Goal: Communication & Community: Answer question/provide support

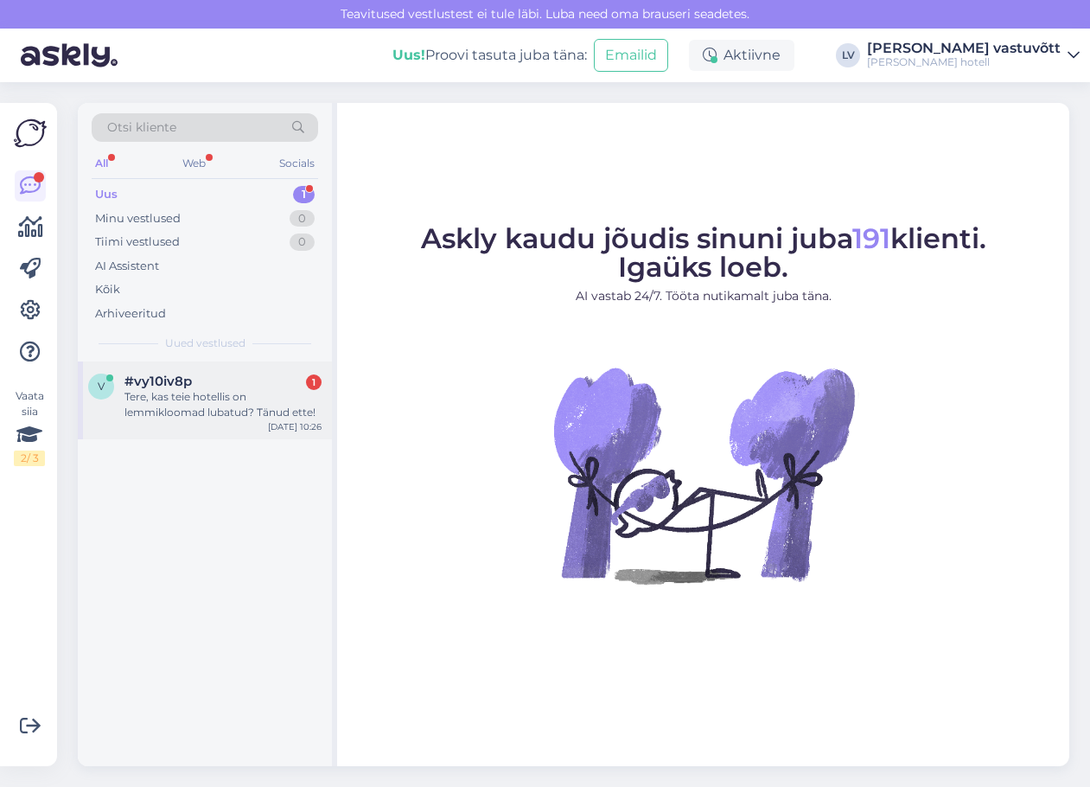
drag, startPoint x: 168, startPoint y: 388, endPoint x: 175, endPoint y: 398, distance: 12.3
click at [168, 388] on span "#vy10iv8p" at bounding box center [157, 381] width 67 height 16
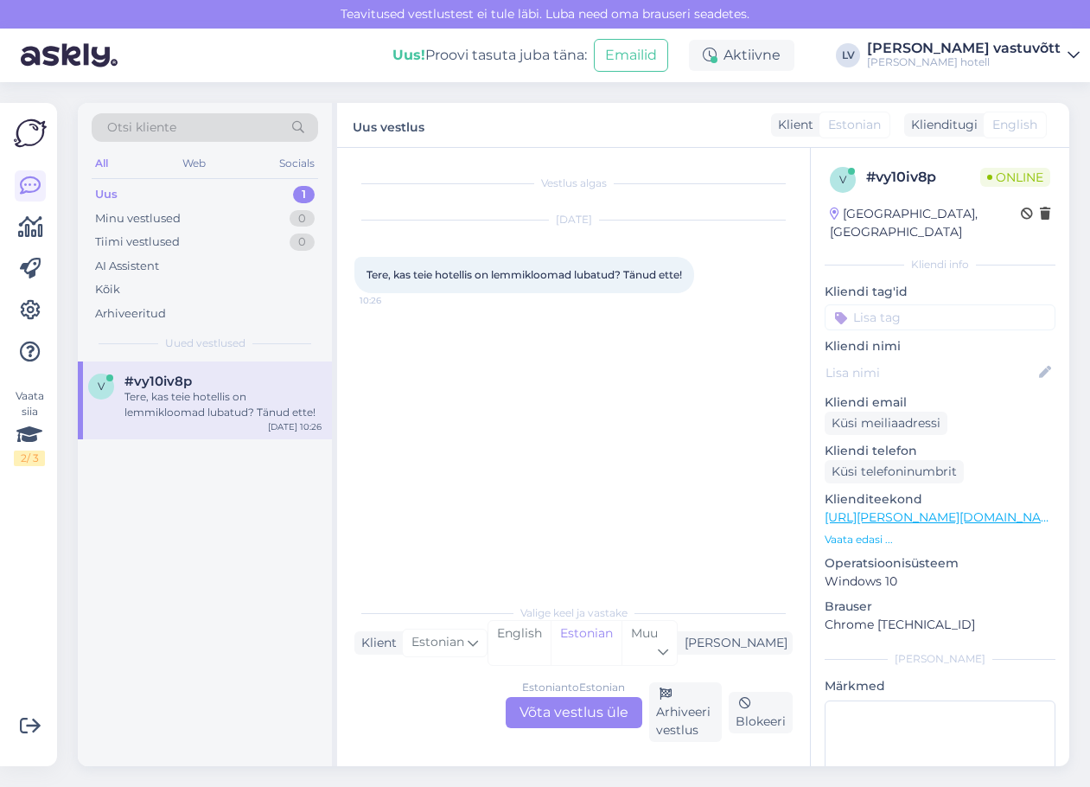
click at [459, 673] on div "Valige keel ja vastake Klient Estonian Mina English Estonian Muu Estonian to Es…" at bounding box center [573, 668] width 438 height 147
click at [440, 687] on div "Estonian to Estonian Võta vestlus üle Arhiveeri vestlus Blokeeri" at bounding box center [573, 712] width 438 height 60
click at [576, 718] on div "Estonian to Estonian Võta vestlus üle" at bounding box center [574, 712] width 137 height 31
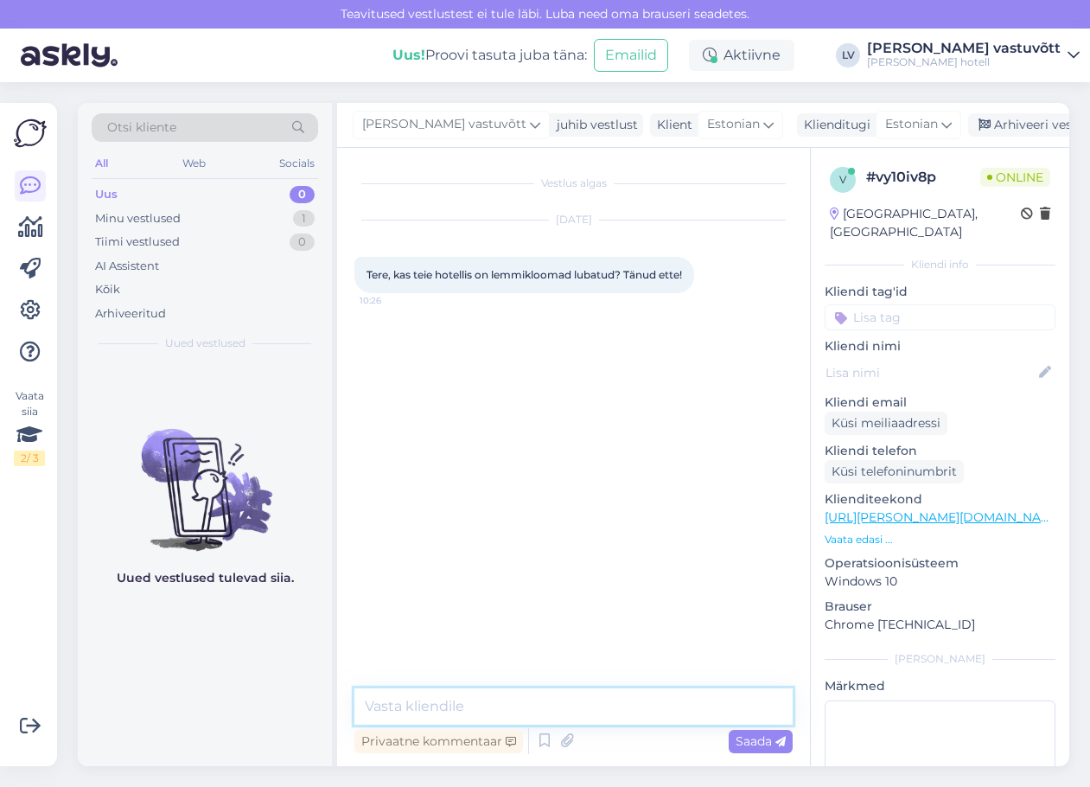
click at [458, 708] on textarea at bounding box center [573, 706] width 438 height 36
drag, startPoint x: 458, startPoint y: 702, endPoint x: 426, endPoint y: 692, distance: 33.6
click at [426, 692] on textarea at bounding box center [573, 706] width 438 height 36
paste textarea "Tere, ... Täname Teid kirja eest! Lemmikloomad on meie hotellis lubatud, küll a…"
type textarea "Tere, ... Täname Teid kirja eest! Lemmikloomad on meie hotellis lubatud, küll a…"
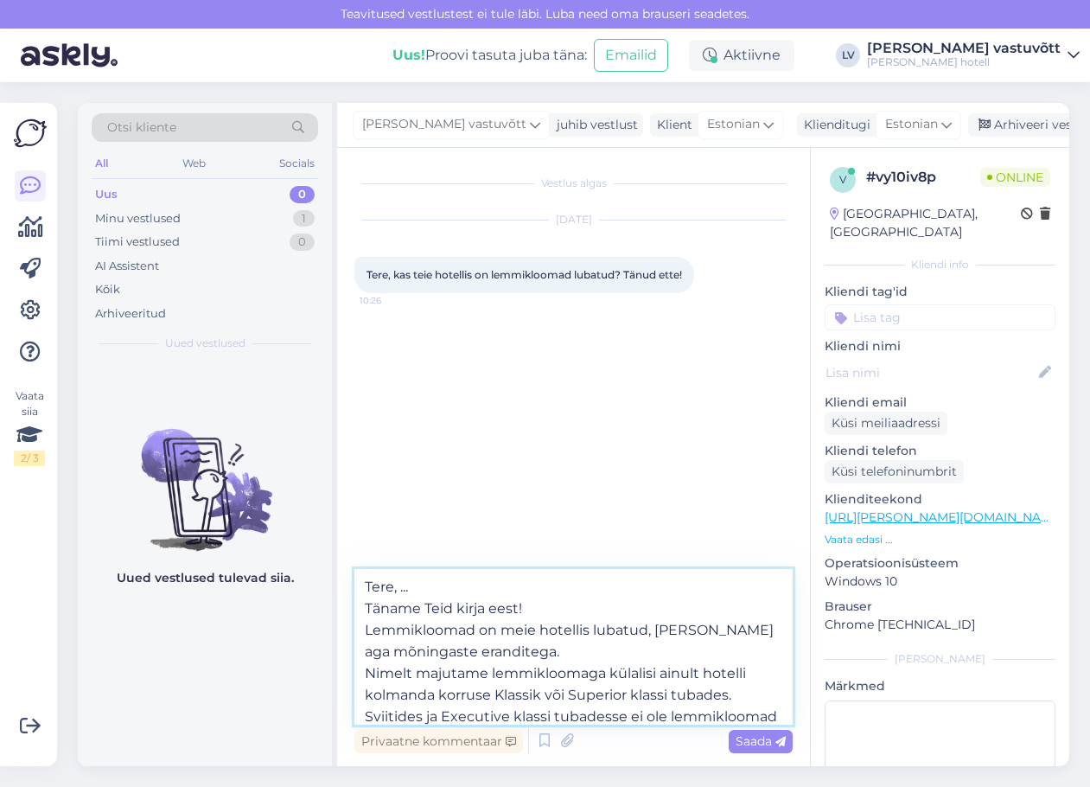
click at [490, 581] on textarea "Tere, ... Täname Teid kirja eest! Lemmikloomad on meie hotellis lubatud, küll a…" at bounding box center [573, 647] width 438 height 156
drag, startPoint x: 503, startPoint y: 692, endPoint x: 331, endPoint y: 465, distance: 285.1
click at [331, 465] on div "Otsi kliente All Web Socials Uus 0 Minu vestlused 1 Tiimi vestlused 0 AI Assist…" at bounding box center [574, 434] width 992 height 663
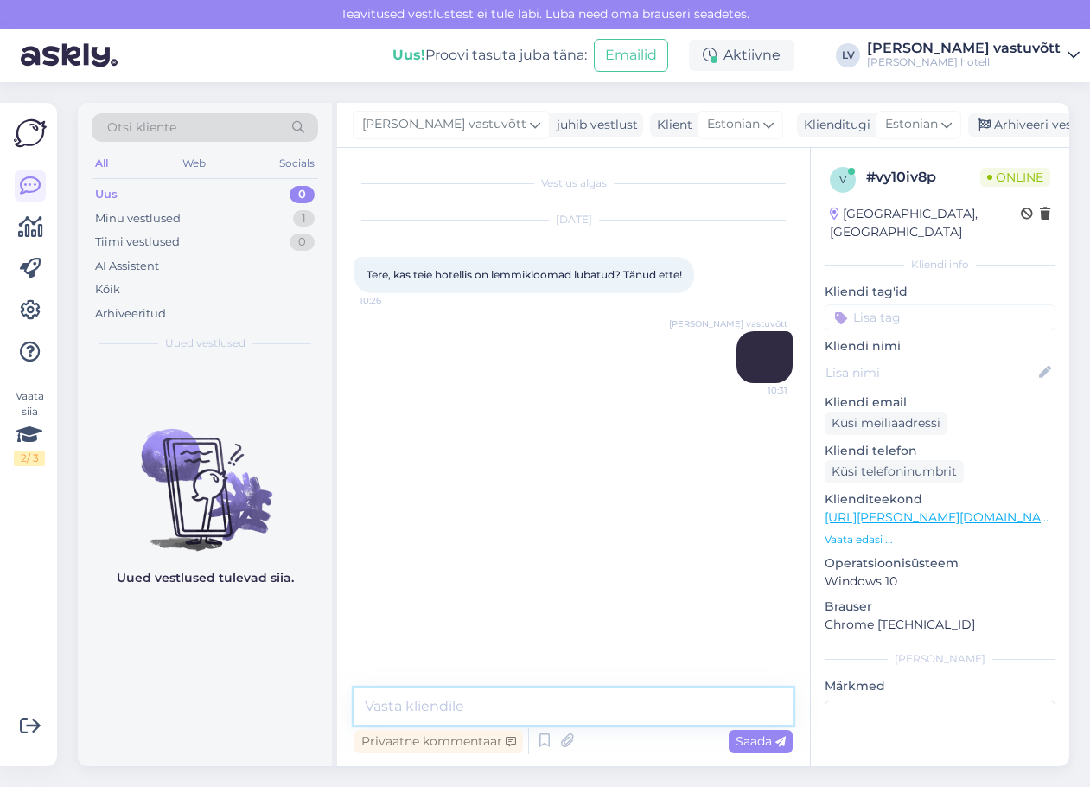
click at [413, 705] on textarea at bounding box center [573, 706] width 438 height 36
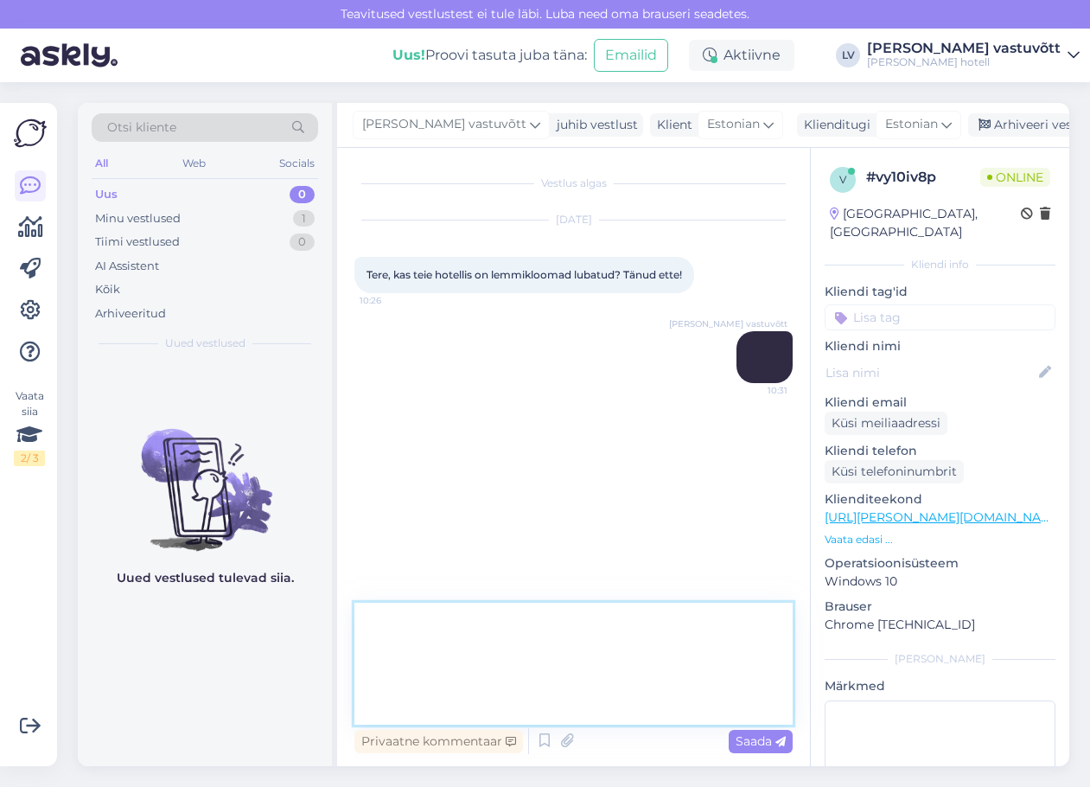
click at [451, 619] on textarea at bounding box center [573, 664] width 438 height 122
paste textarea "Tere, ... Täname Teid kirja eest! Lemmikloomad on meie hotellis lubatud, küll a…"
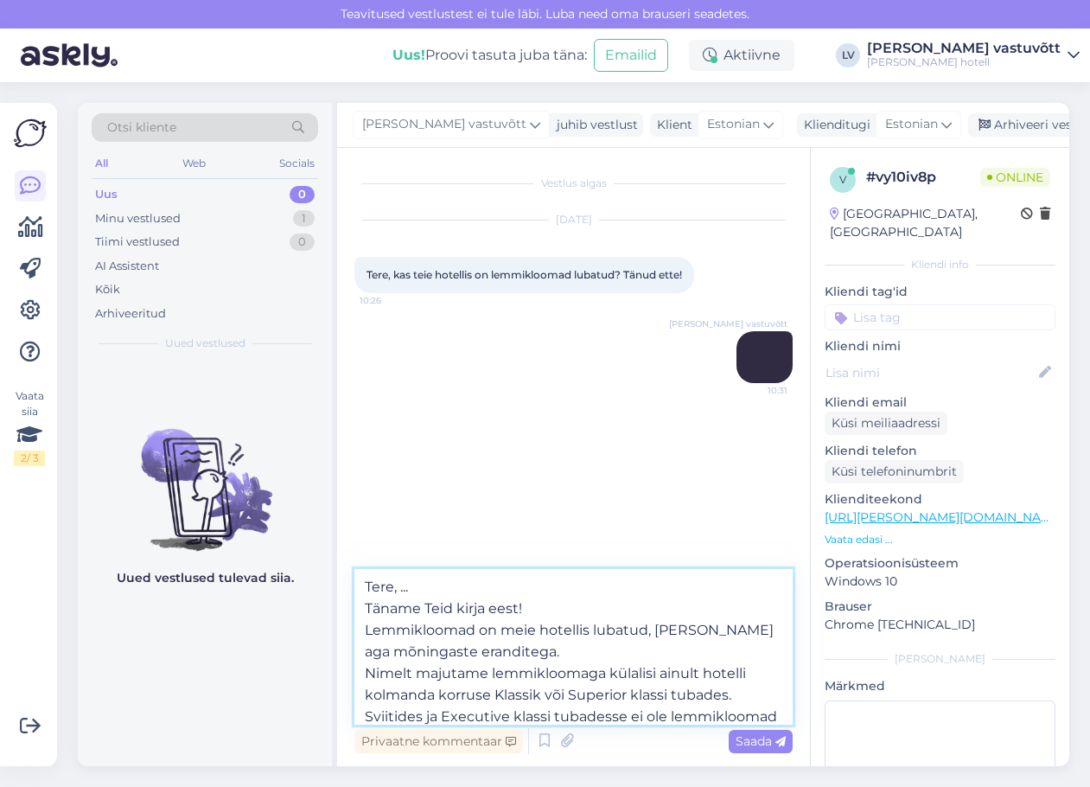
drag, startPoint x: 424, startPoint y: 590, endPoint x: 391, endPoint y: 582, distance: 34.6
click at [391, 582] on textarea "Tere, ... Täname Teid kirja eest! Lemmikloomad on meie hotellis lubatud, küll a…" at bounding box center [573, 647] width 438 height 156
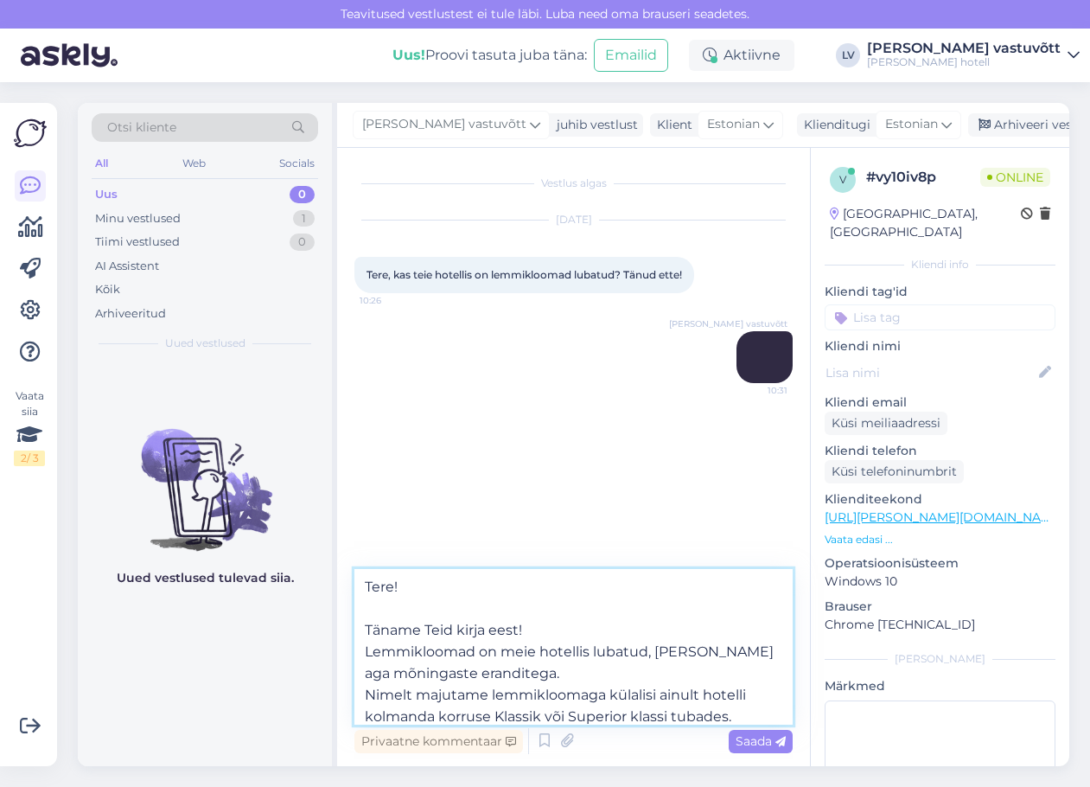
click at [557, 632] on textarea "Tere! Täname Teid kirja eest! Lemmikloomad on meie hotellis lubatud, küll aga m…" at bounding box center [573, 647] width 438 height 156
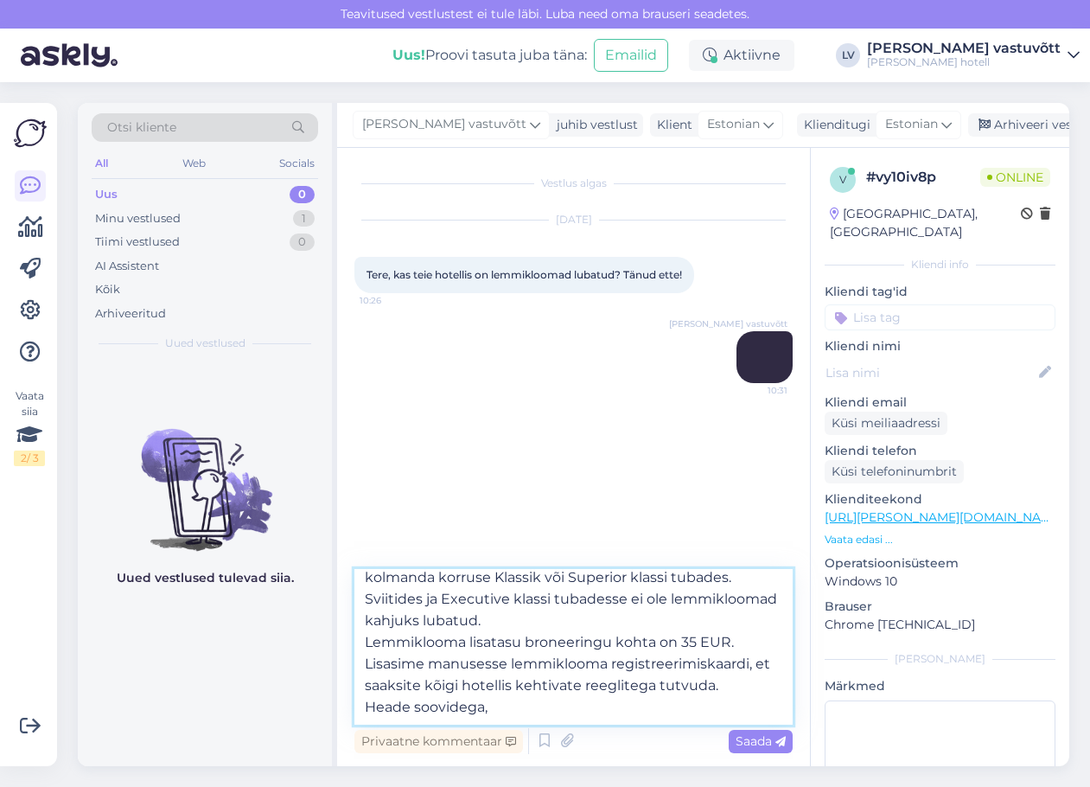
scroll to position [247, 0]
click at [737, 597] on textarea "Tere! Täname Teid kirja eest! Lemmikloomad on meie hotellis lubatud, küll aga m…" at bounding box center [573, 647] width 438 height 156
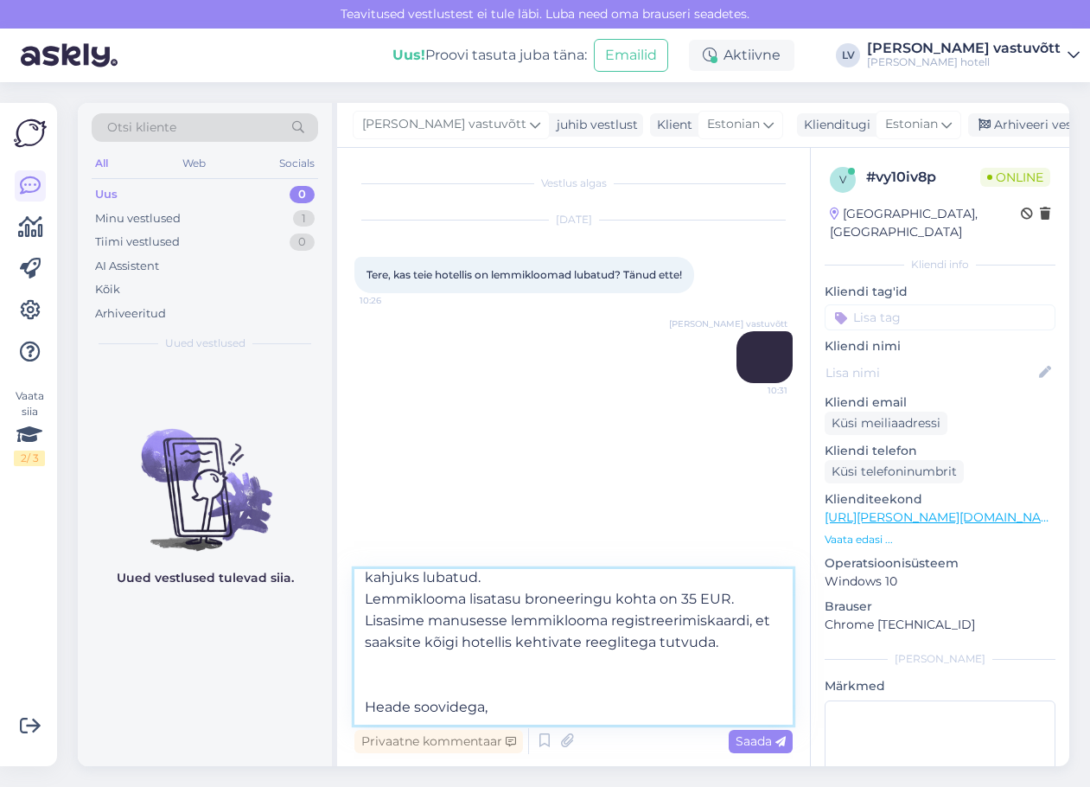
scroll to position [290, 0]
click at [622, 688] on textarea "Tere! Täname Teid kirja eest! Lemmikloomad on meie hotellis lubatud, küll aga m…" at bounding box center [573, 647] width 438 height 156
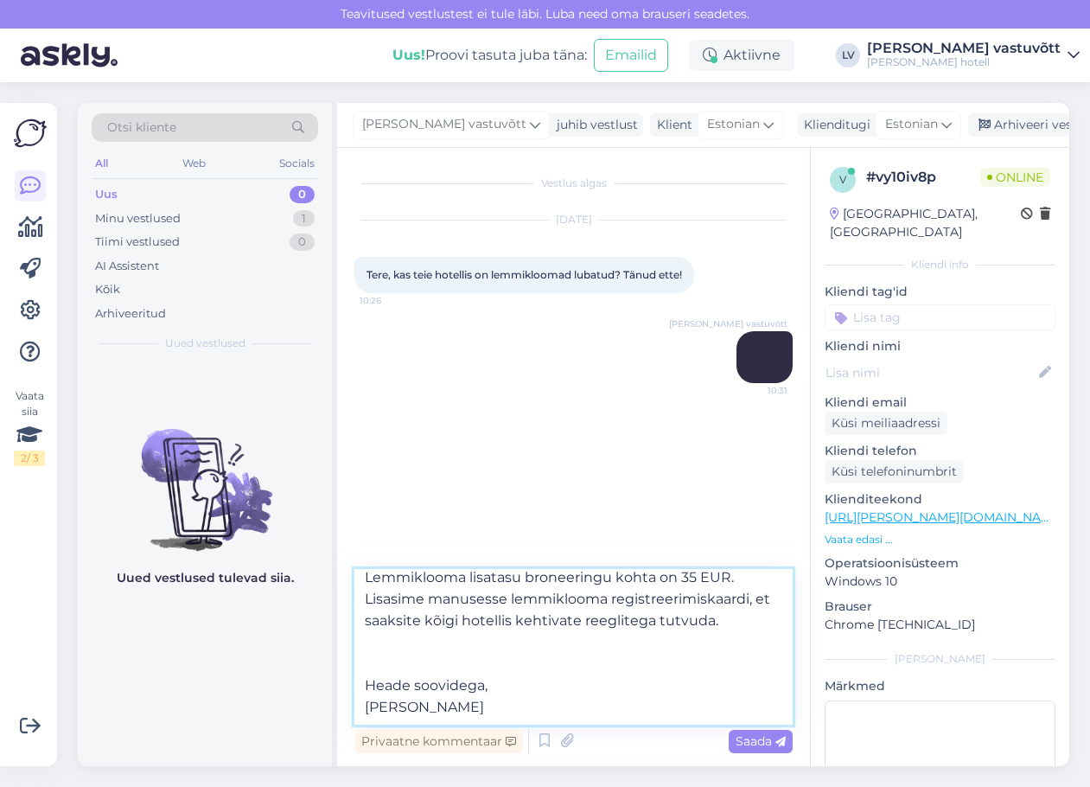
scroll to position [238, 0]
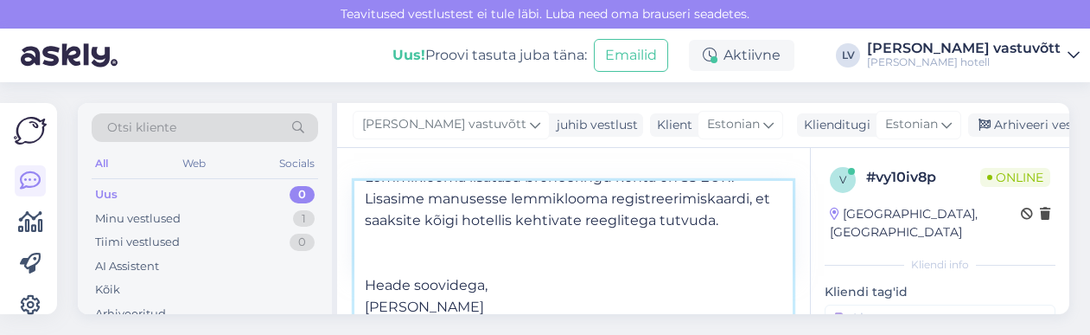
type textarea "Tere! Täname Teid kirja eest! Lemmikloomad on meie hotellis lubatud, küll aga m…"
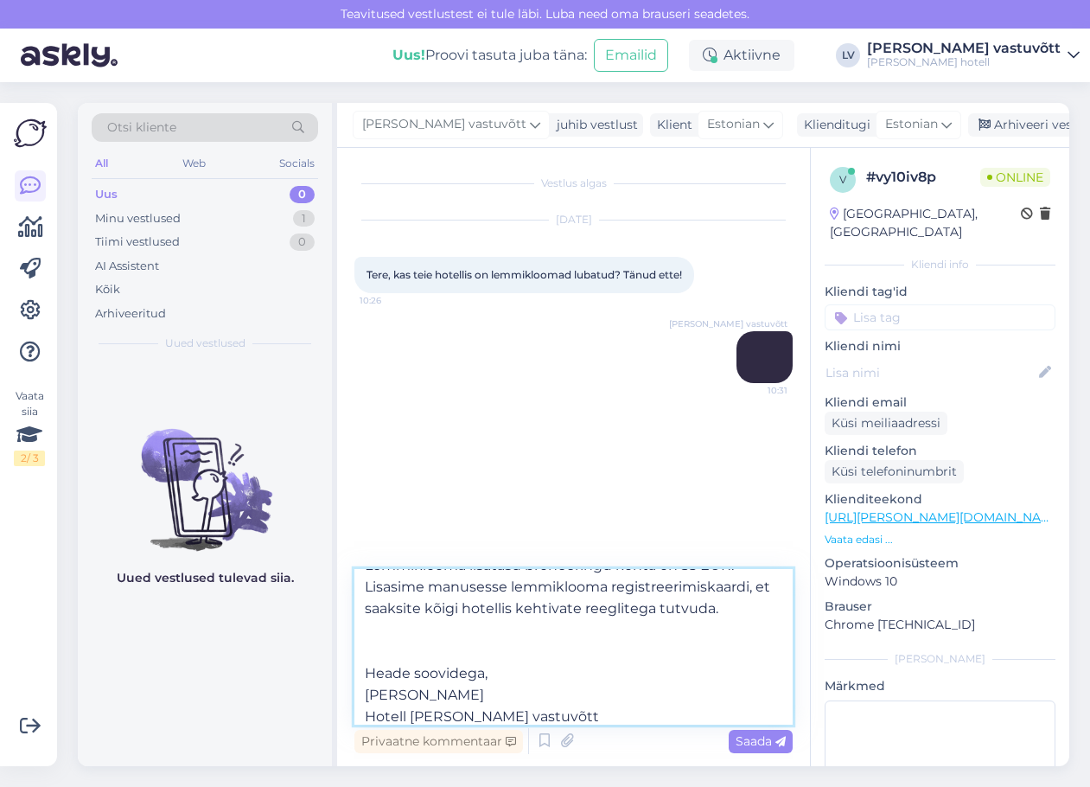
scroll to position [247, 0]
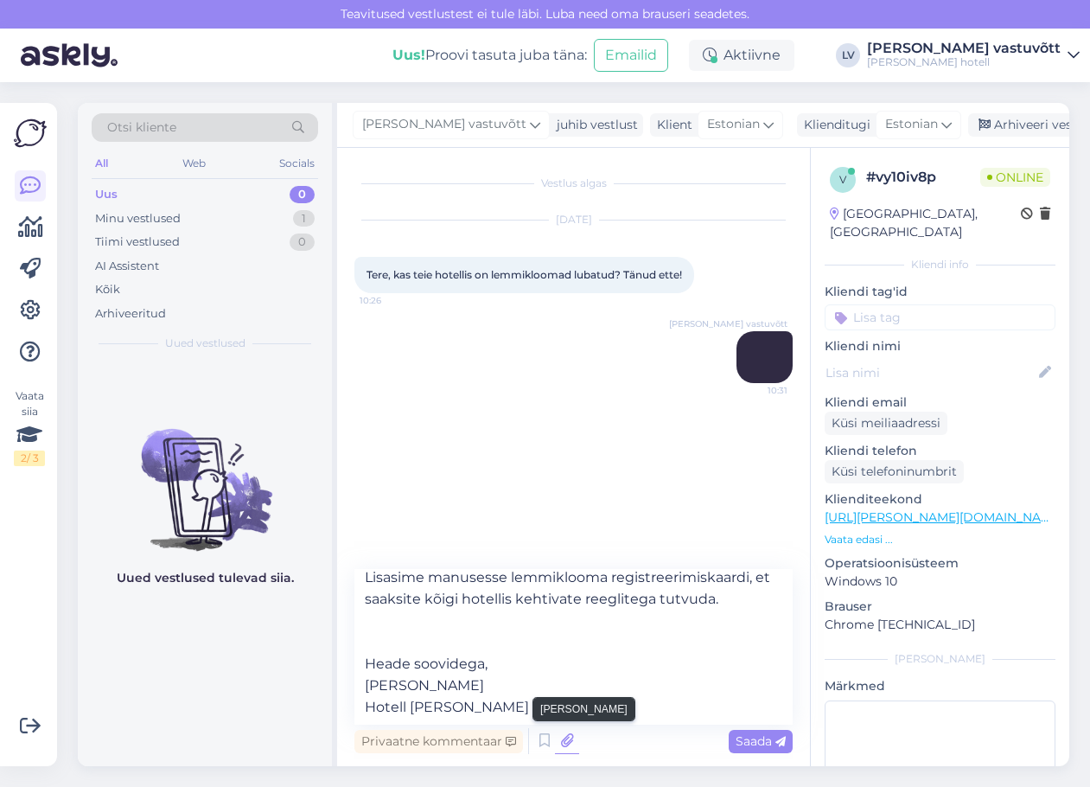
click at [560, 736] on icon at bounding box center [567, 741] width 24 height 26
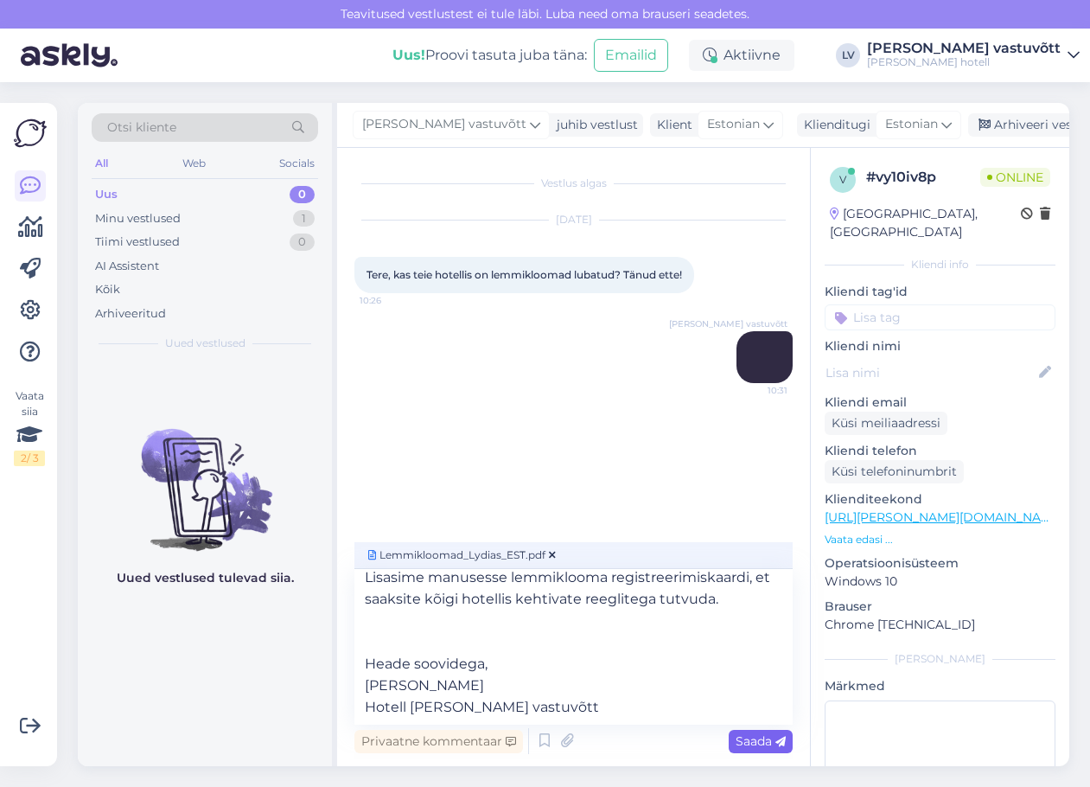
click at [763, 736] on span "Saada" at bounding box center [761, 741] width 50 height 16
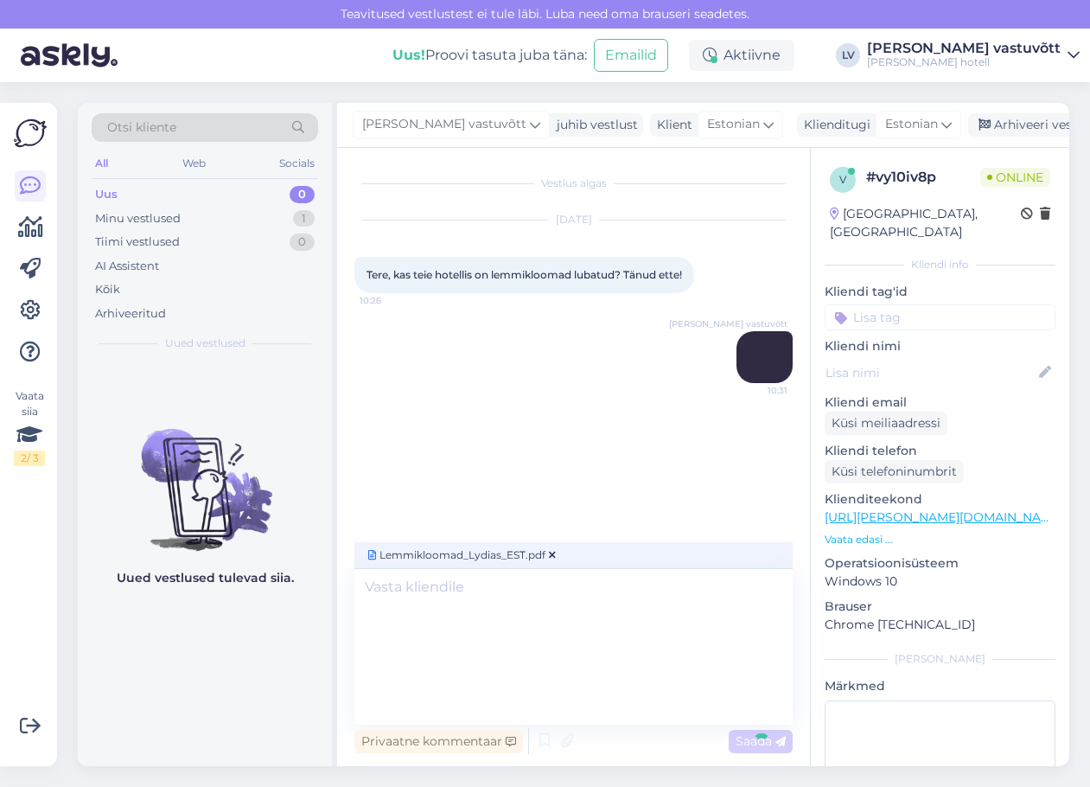
scroll to position [0, 0]
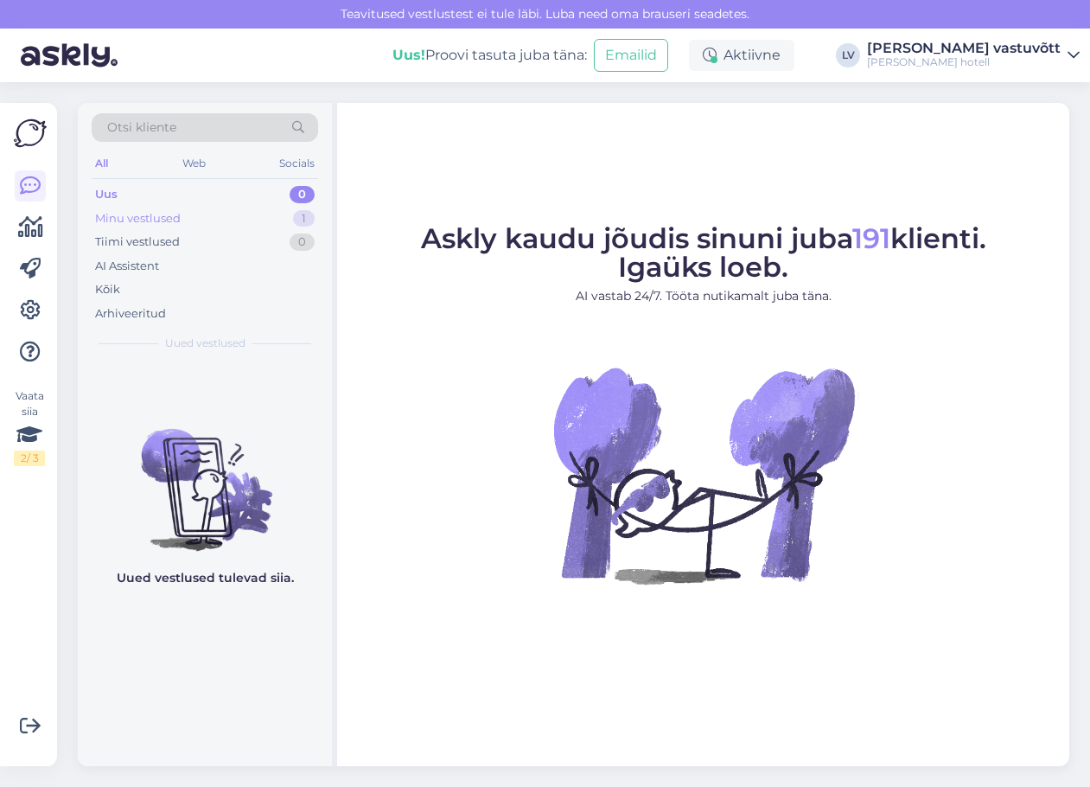
click at [182, 222] on div "Minu vestlused 1" at bounding box center [205, 219] width 227 height 24
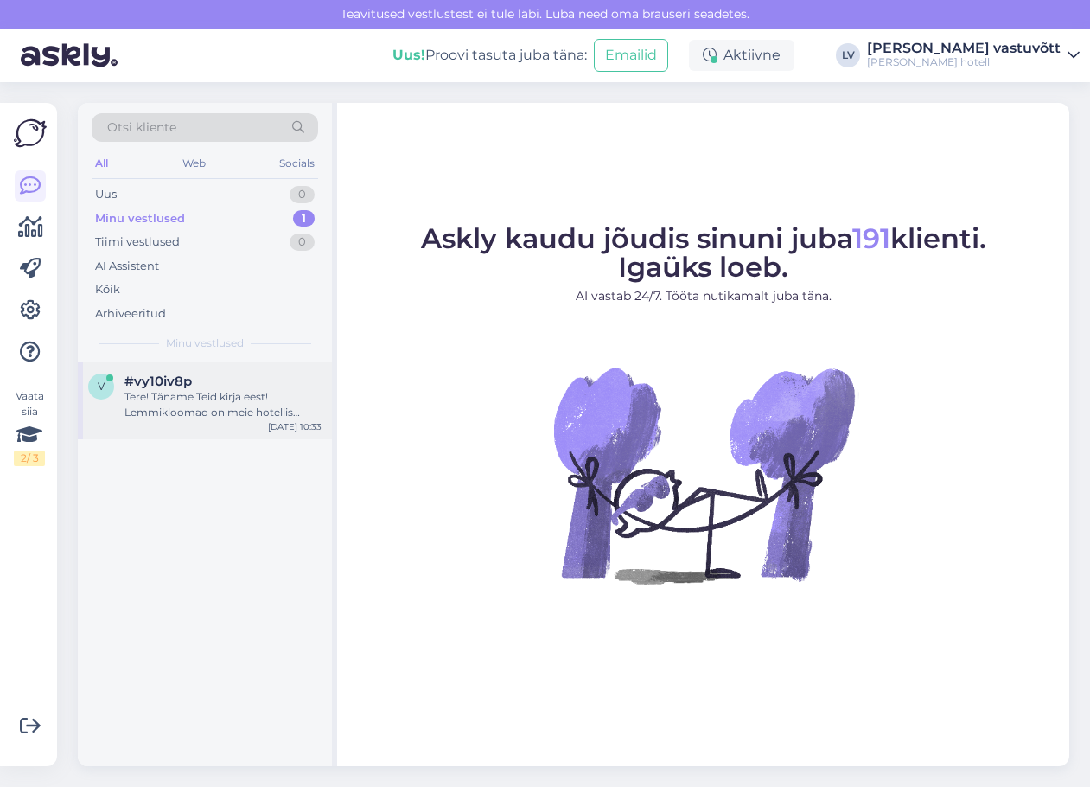
drag, startPoint x: 195, startPoint y: 392, endPoint x: 202, endPoint y: 386, distance: 9.9
click at [195, 392] on div "Tere! Täname Teid kirja eest! Lemmikloomad on meie hotellis lubatud, [PERSON_NA…" at bounding box center [222, 404] width 197 height 31
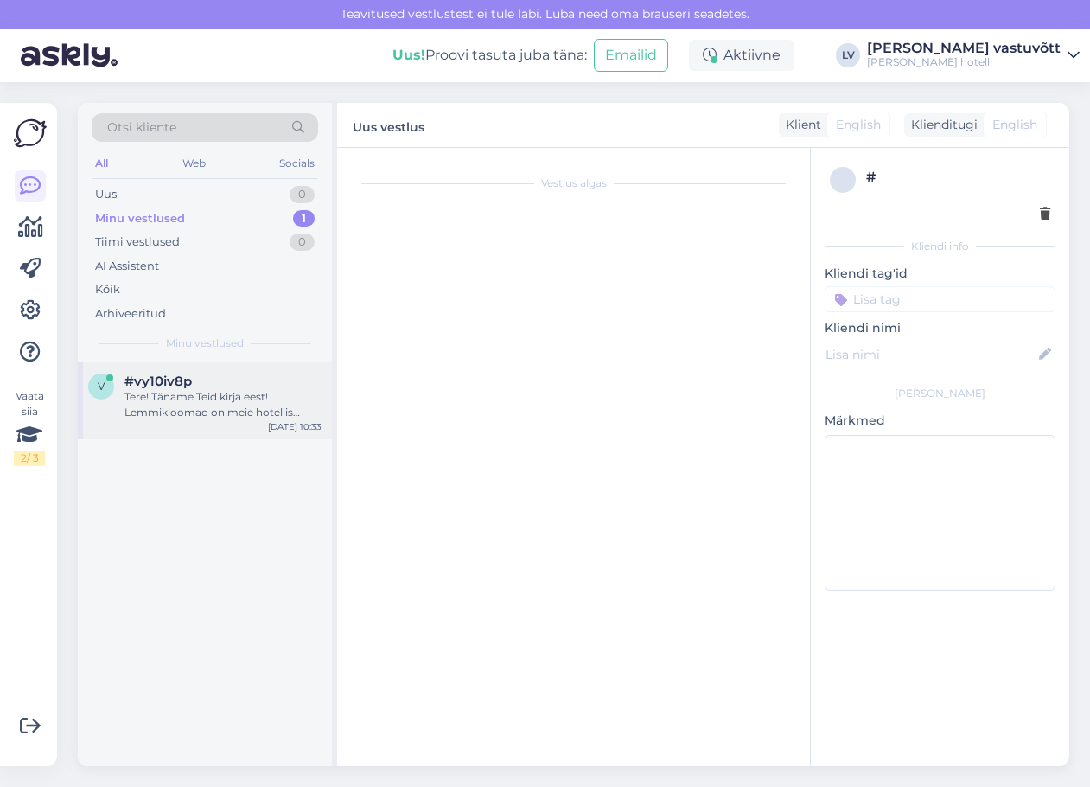
scroll to position [144, 0]
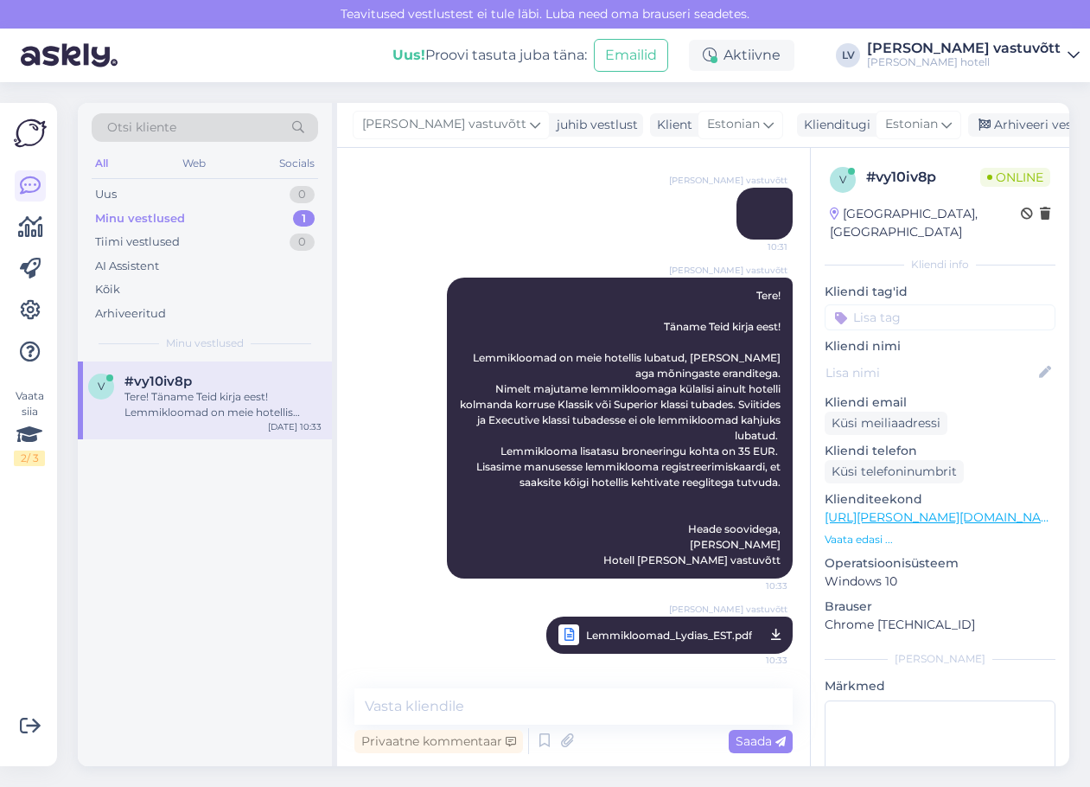
click at [187, 392] on div "Tere! Täname Teid kirja eest! Lemmikloomad on meie hotellis lubatud, [PERSON_NA…" at bounding box center [222, 404] width 197 height 31
click at [975, 119] on div "Arhiveeri vestlus" at bounding box center [1034, 124] width 133 height 23
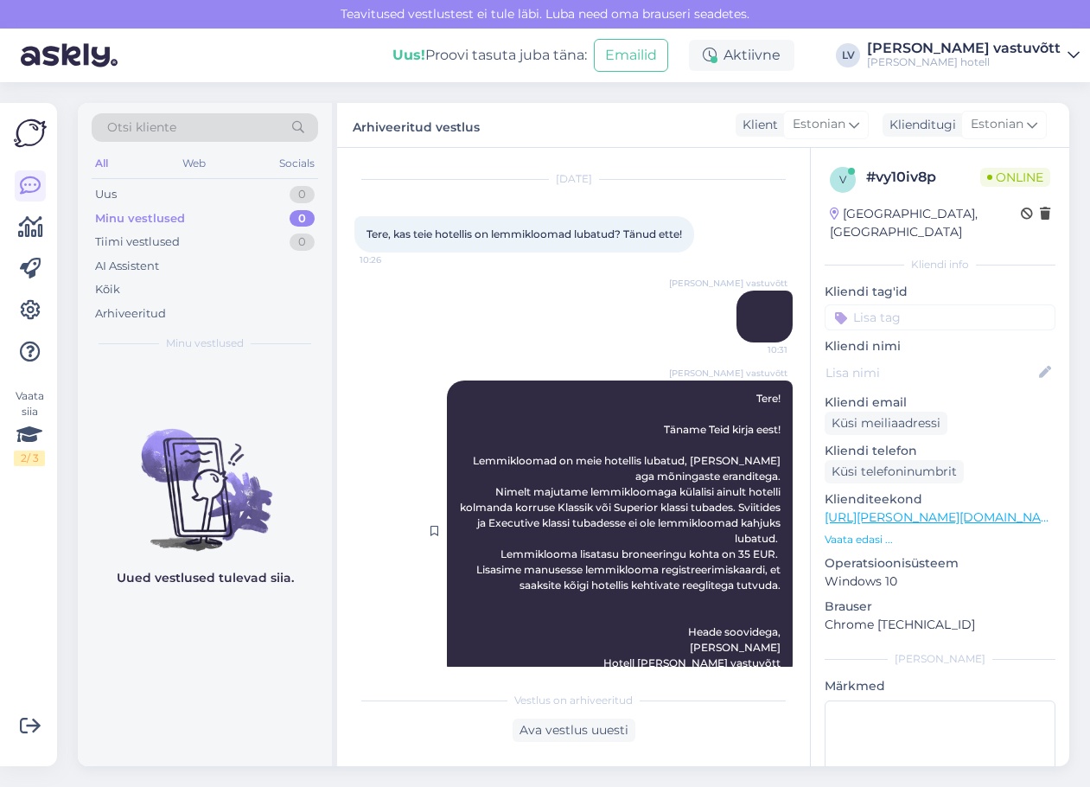
scroll to position [150, 0]
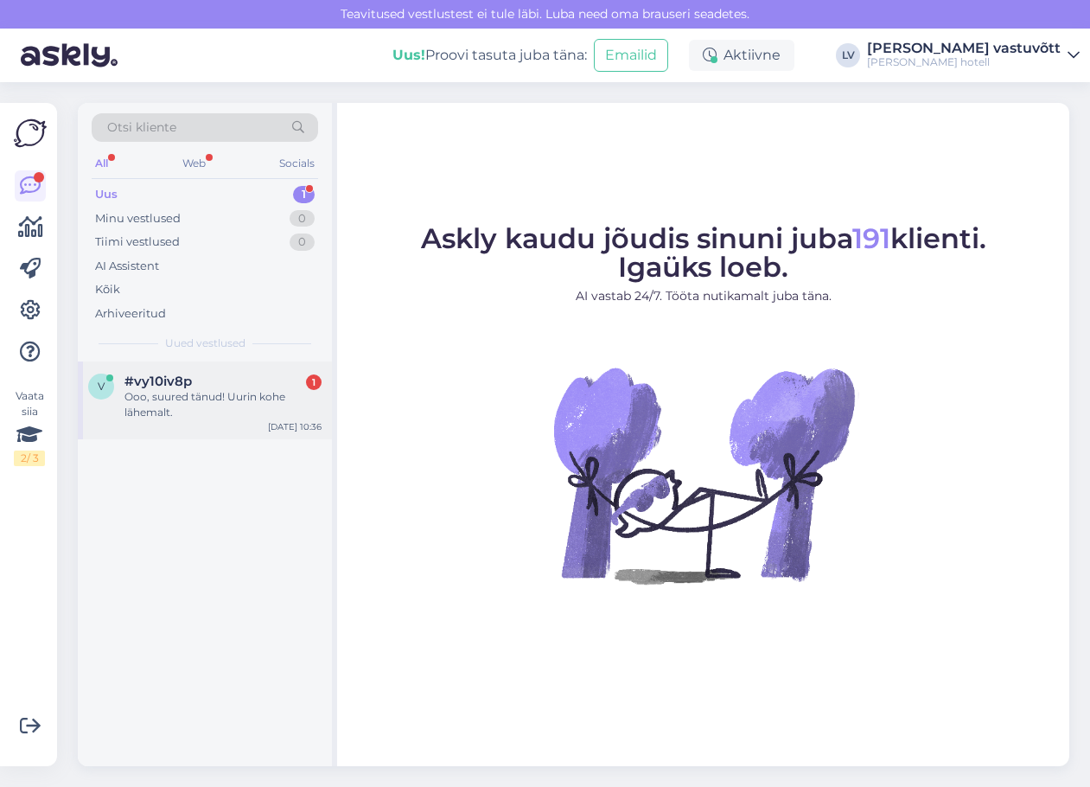
drag, startPoint x: 225, startPoint y: 391, endPoint x: 290, endPoint y: 418, distance: 71.3
click at [225, 392] on div "Ooo, suured tänud! Uurin kohe lähemalt." at bounding box center [222, 404] width 197 height 31
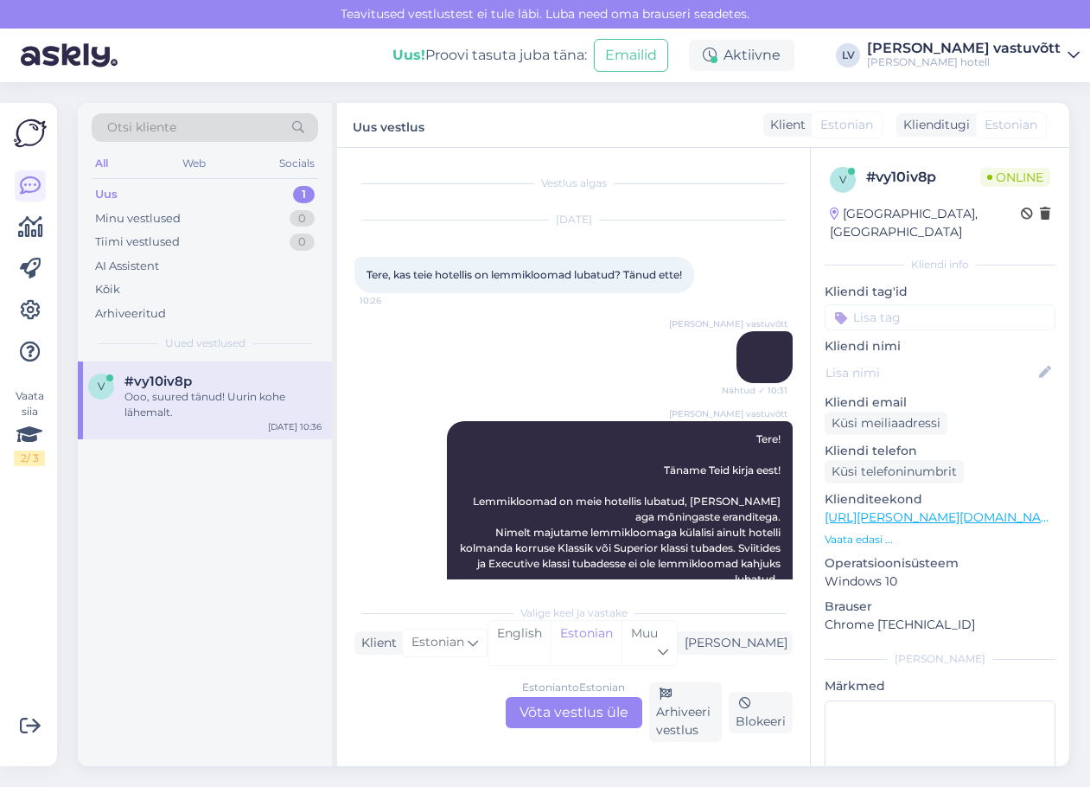
scroll to position [311, 0]
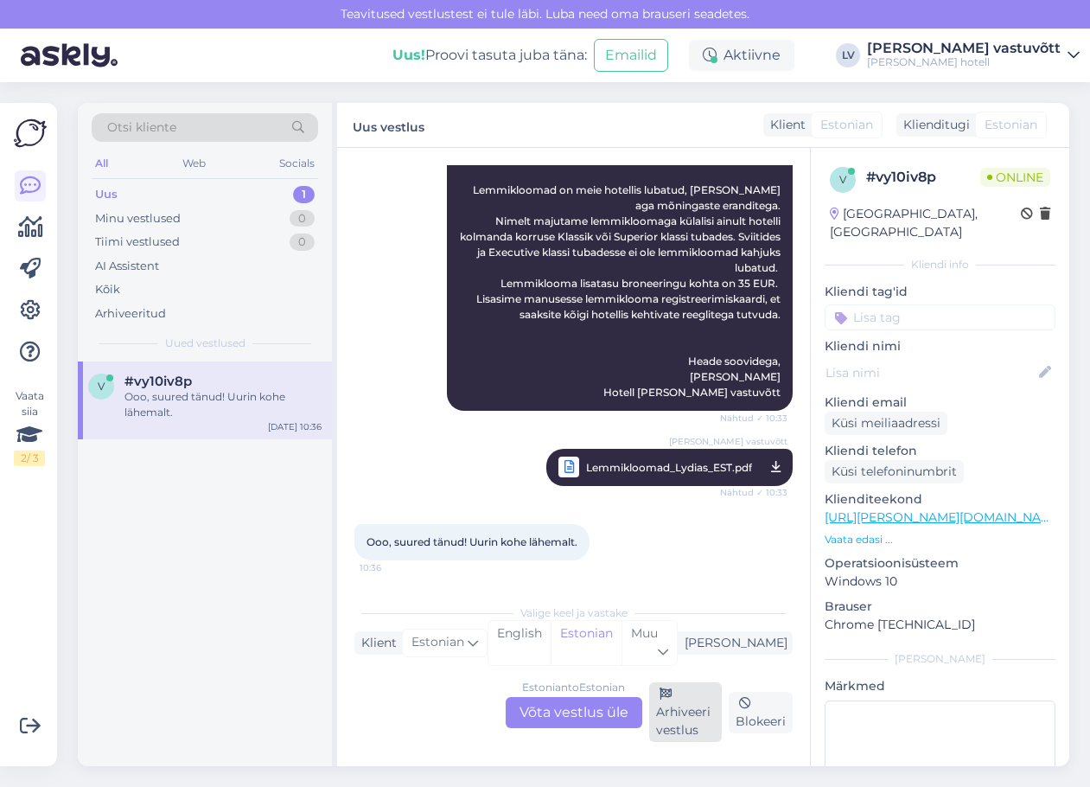
click at [686, 715] on div "Arhiveeri vestlus" at bounding box center [685, 712] width 73 height 60
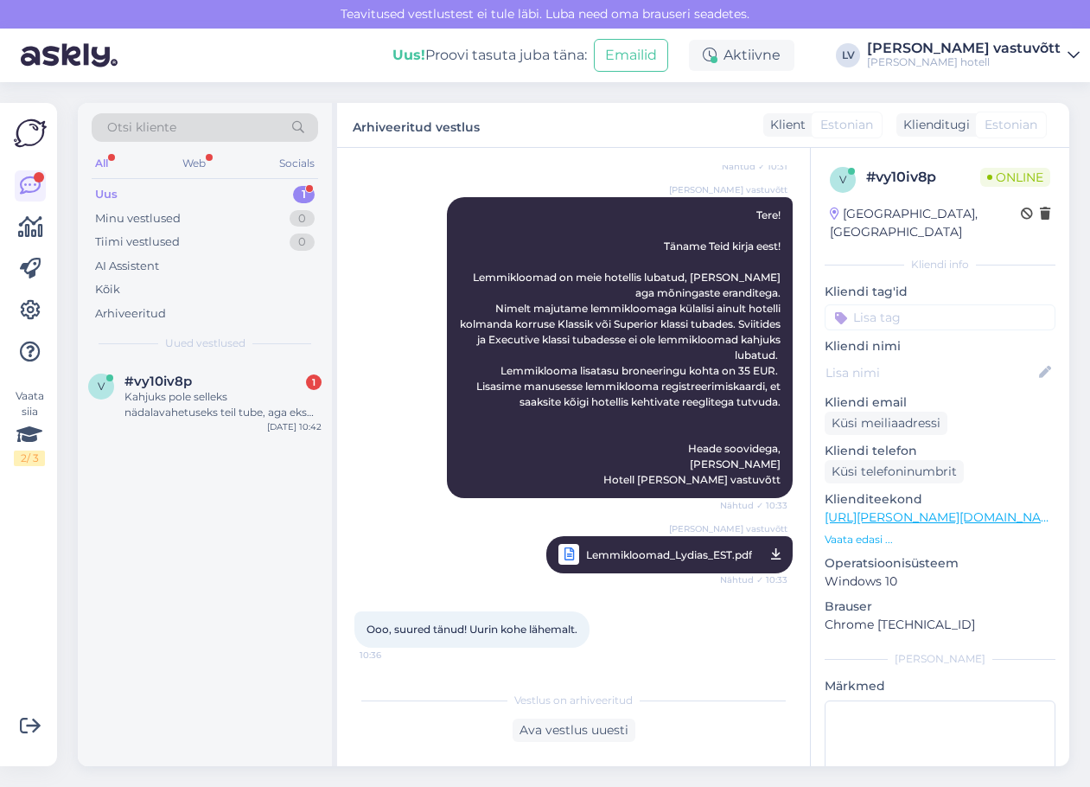
scroll to position [314, 0]
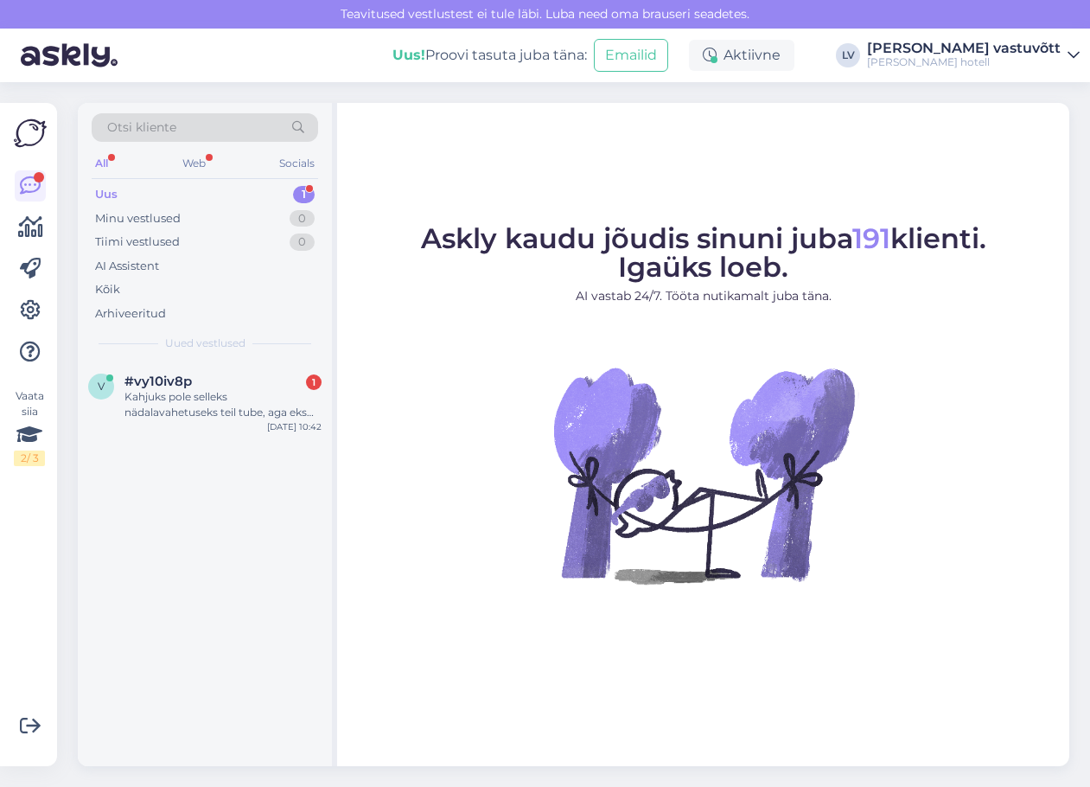
drag, startPoint x: 196, startPoint y: 406, endPoint x: 310, endPoint y: 440, distance: 119.0
click at [198, 406] on div "Kahjuks pole selleks nädalavahetuseks teil tube, aga eks siis teine kord. Tuli …" at bounding box center [222, 404] width 197 height 31
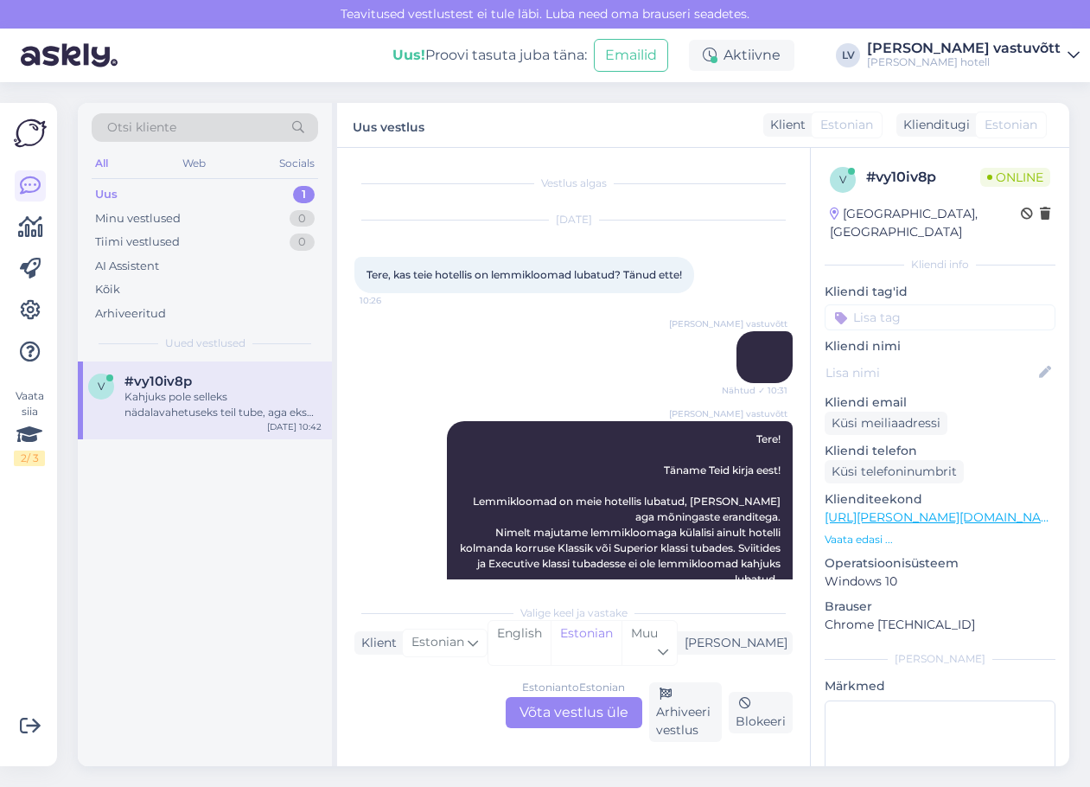
scroll to position [401, 0]
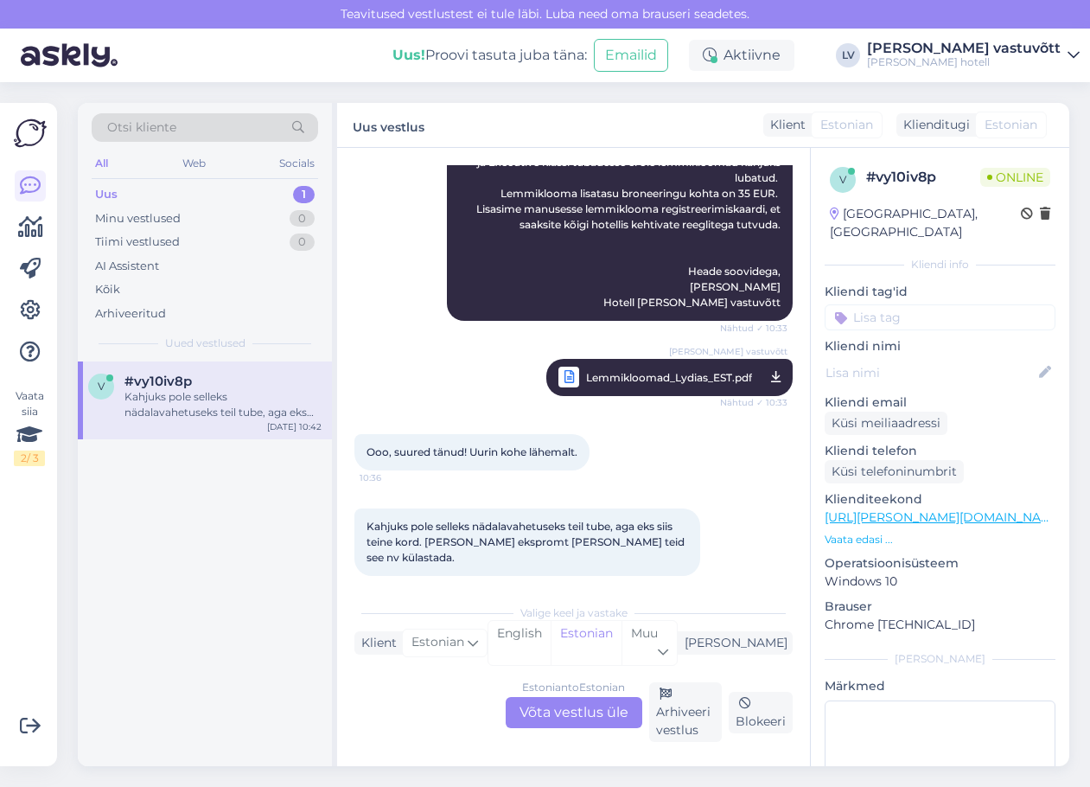
click at [582, 718] on div "Estonian to Estonian Võta vestlus üle" at bounding box center [574, 712] width 137 height 31
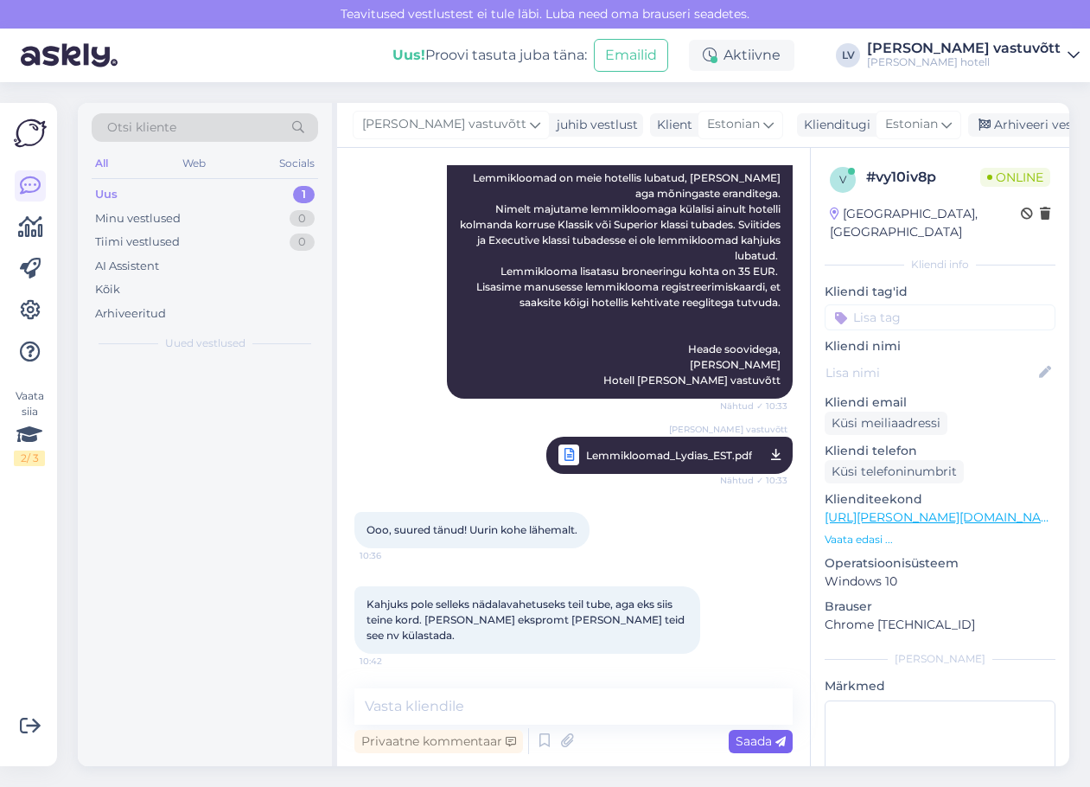
scroll to position [308, 0]
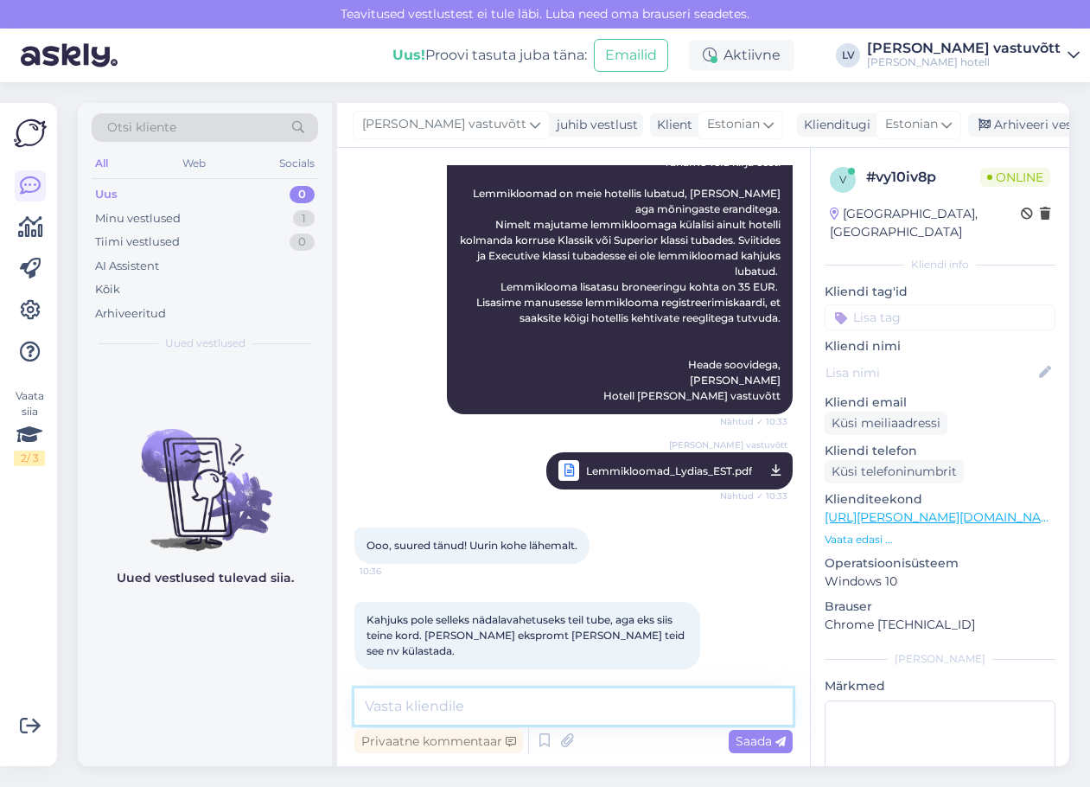
click at [480, 708] on textarea at bounding box center [573, 706] width 438 height 36
type textarea "Jääme Teie järgmist külastust rõõmuga ootama!"
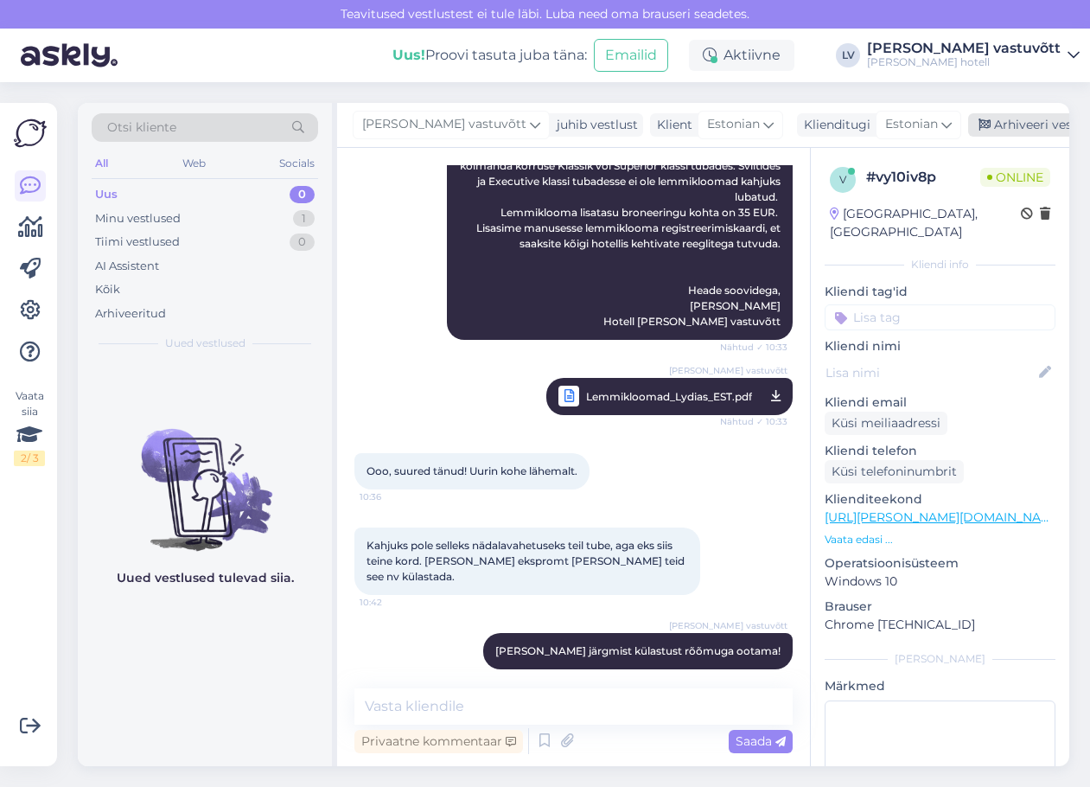
click at [1024, 130] on div "Arhiveeri vestlus" at bounding box center [1034, 124] width 133 height 23
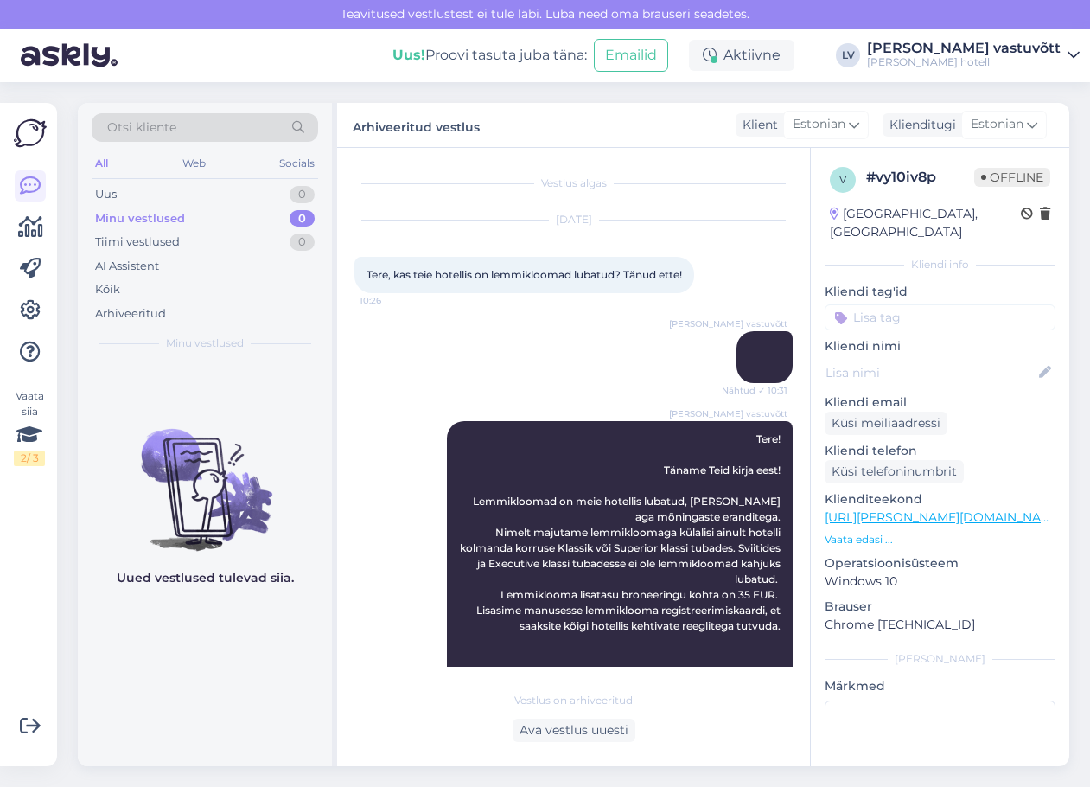
scroll to position [382, 0]
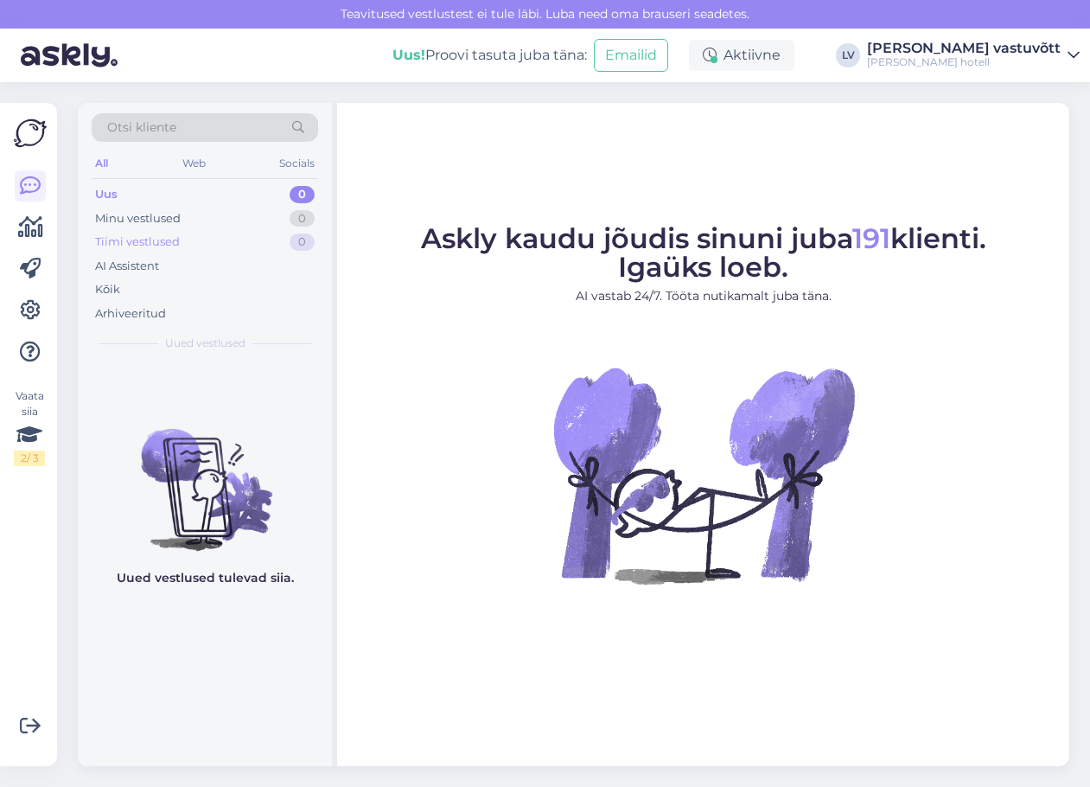
click at [278, 232] on div "Tiimi vestlused 0" at bounding box center [205, 242] width 227 height 24
click at [278, 219] on div "Minu vestlused 0" at bounding box center [205, 219] width 227 height 24
